Goal: Transaction & Acquisition: Purchase product/service

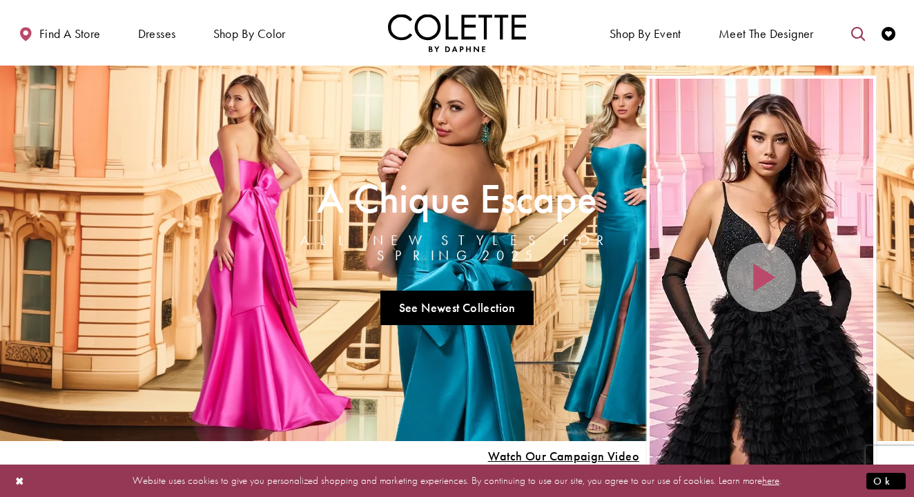
click at [852, 28] on icon "Toggle search" at bounding box center [858, 34] width 14 height 14
click at [792, 33] on input "Search" at bounding box center [787, 33] width 166 height 21
type input "*********"
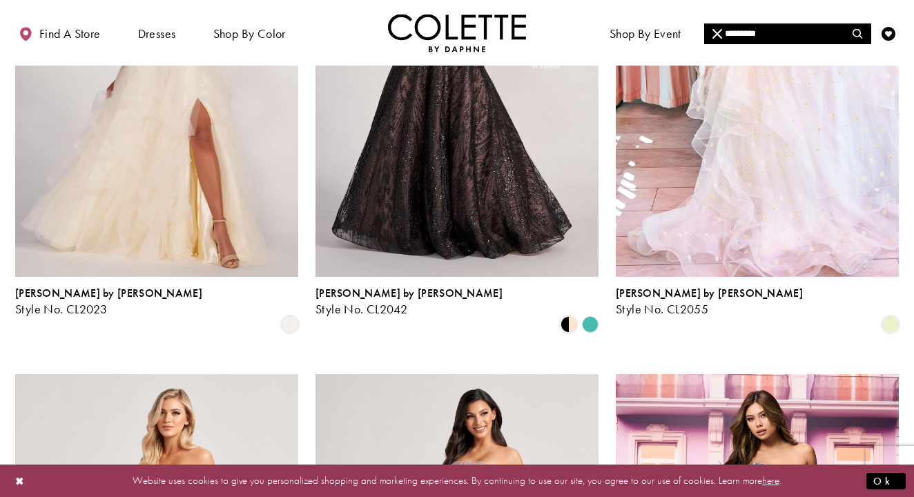
scroll to position [788, 0]
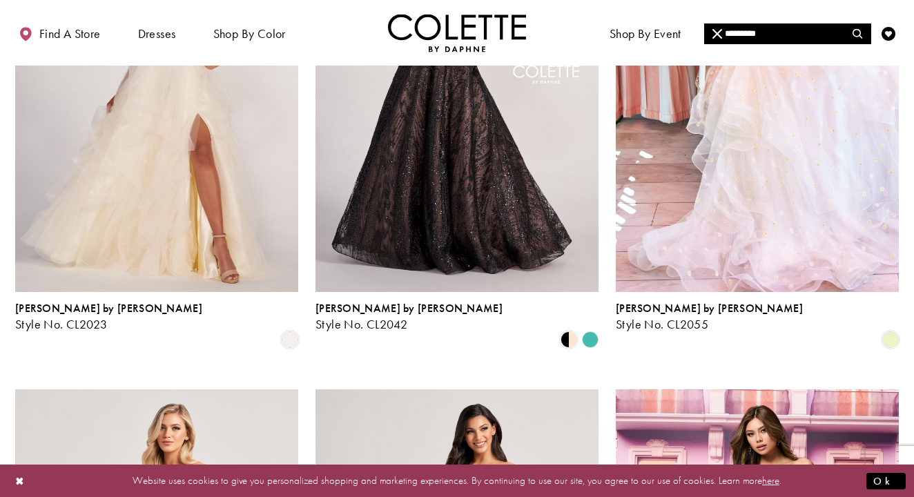
click at [590, 329] on polygon "Product List" at bounding box center [589, 339] width 21 height 21
click at [596, 329] on div "Product List" at bounding box center [590, 339] width 21 height 21
click at [593, 329] on polygon "Product List" at bounding box center [589, 339] width 21 height 21
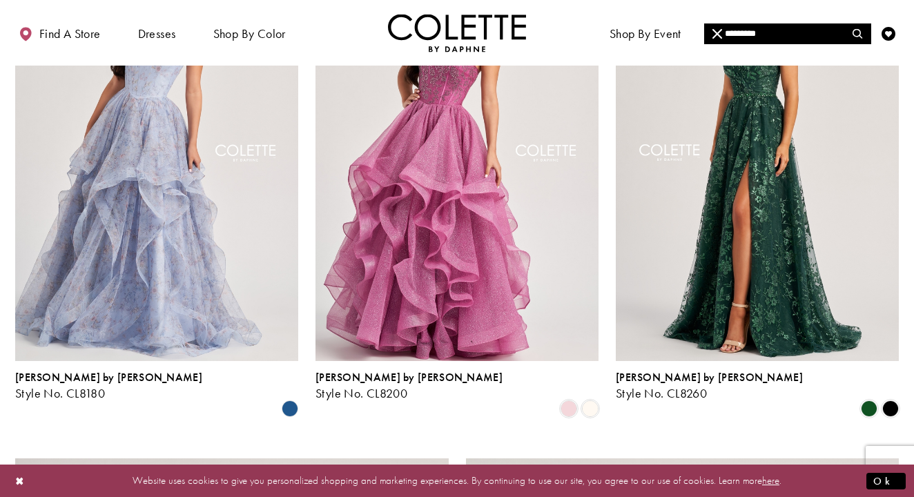
scroll to position [1764, 0]
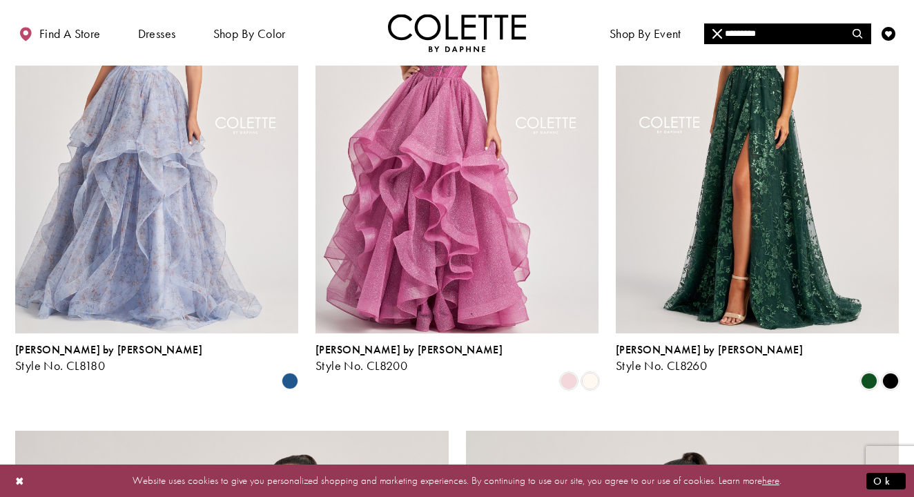
click at [294, 371] on polygon "Product List" at bounding box center [289, 381] width 21 height 21
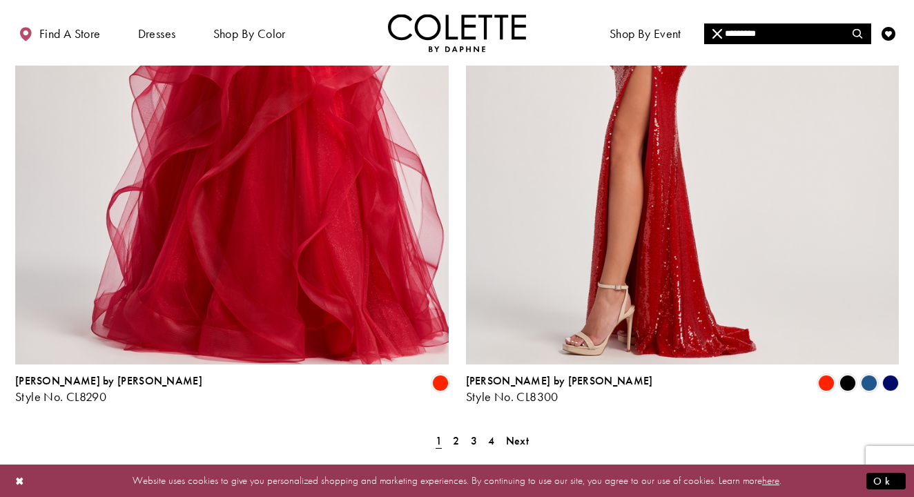
scroll to position [2482, 0]
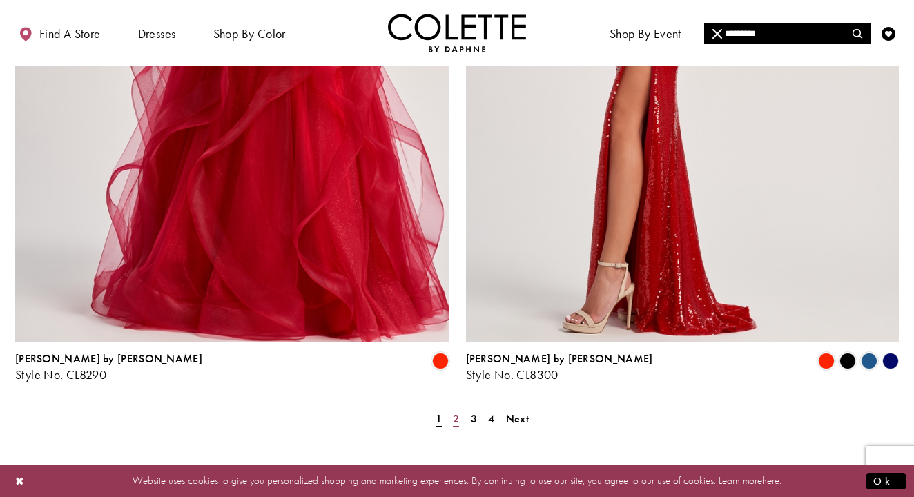
click at [454, 411] on span "2" at bounding box center [456, 418] width 6 height 14
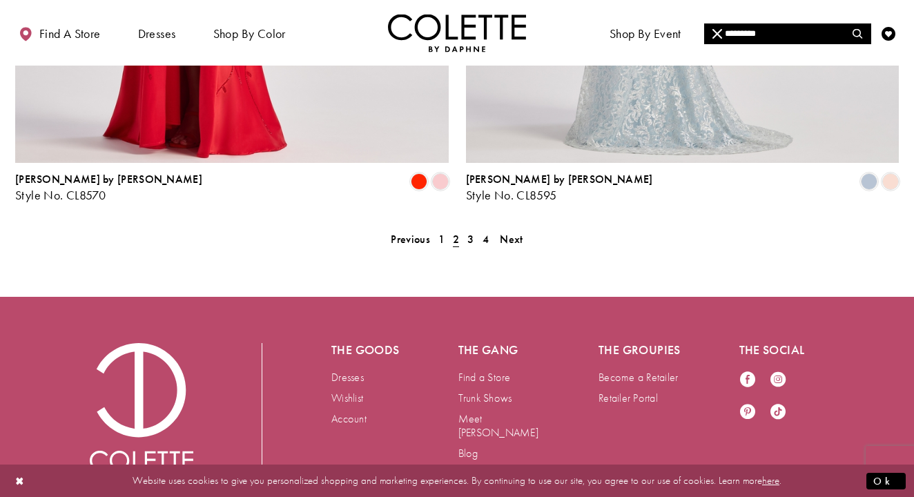
scroll to position [2665, 0]
